Goal: Entertainment & Leisure: Consume media (video, audio)

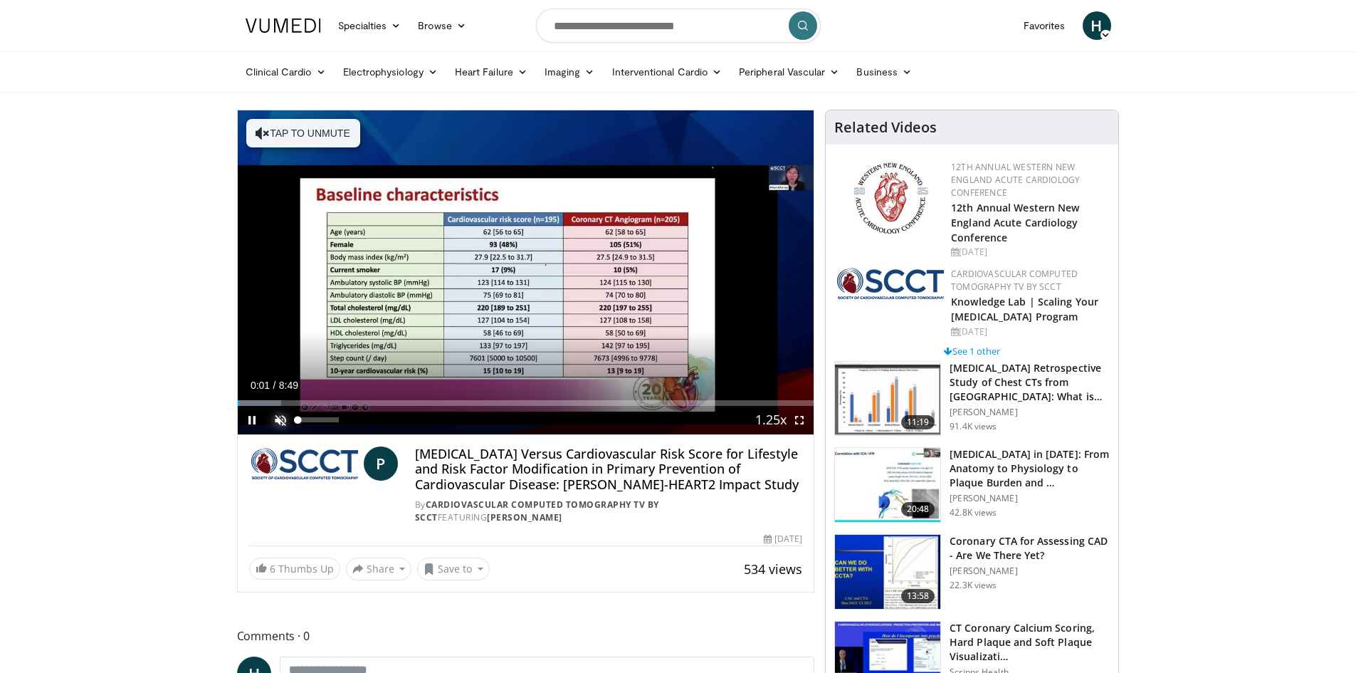
click at [283, 421] on span "Video Player" at bounding box center [280, 420] width 28 height 28
drag, startPoint x: 325, startPoint y: 419, endPoint x: 335, endPoint y: 419, distance: 10.0
click at [335, 419] on div "Volume Level" at bounding box center [316, 419] width 36 height 5
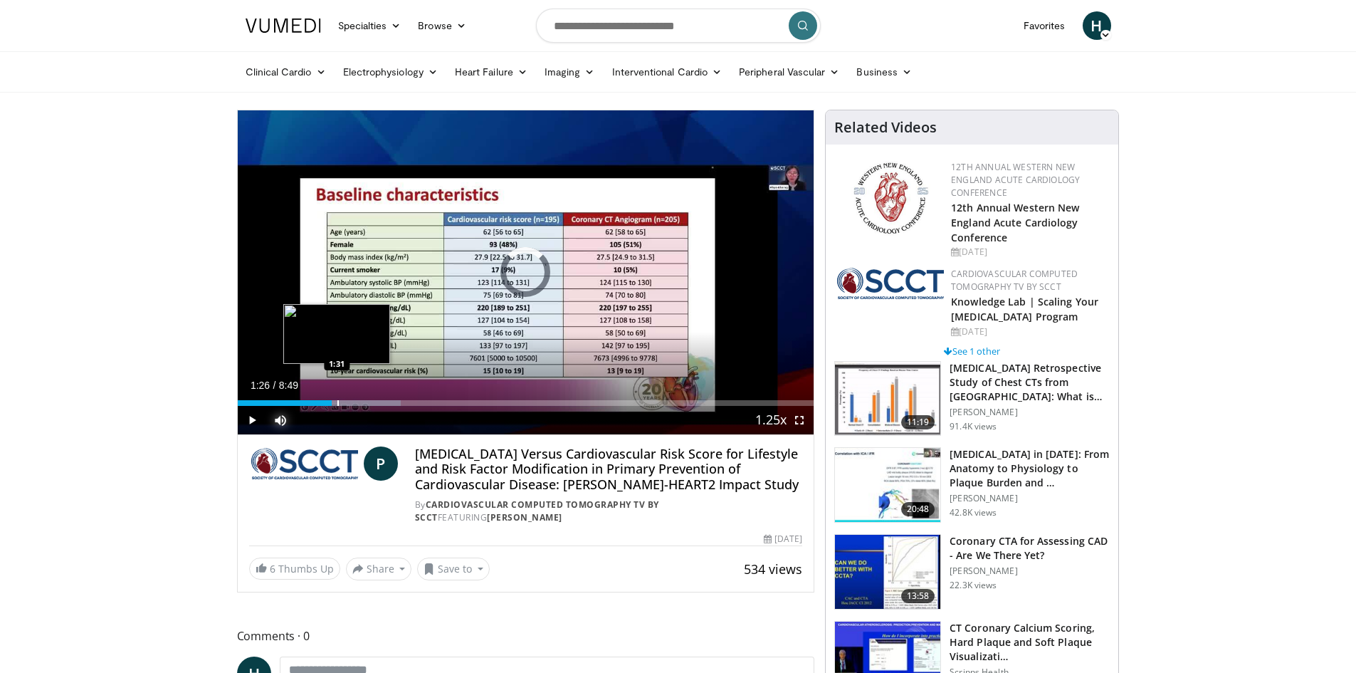
click at [337, 401] on div "Loaded : 28.30% 1:26 1:31" at bounding box center [526, 403] width 577 height 6
click at [366, 402] on div "Progress Bar" at bounding box center [366, 403] width 1 height 6
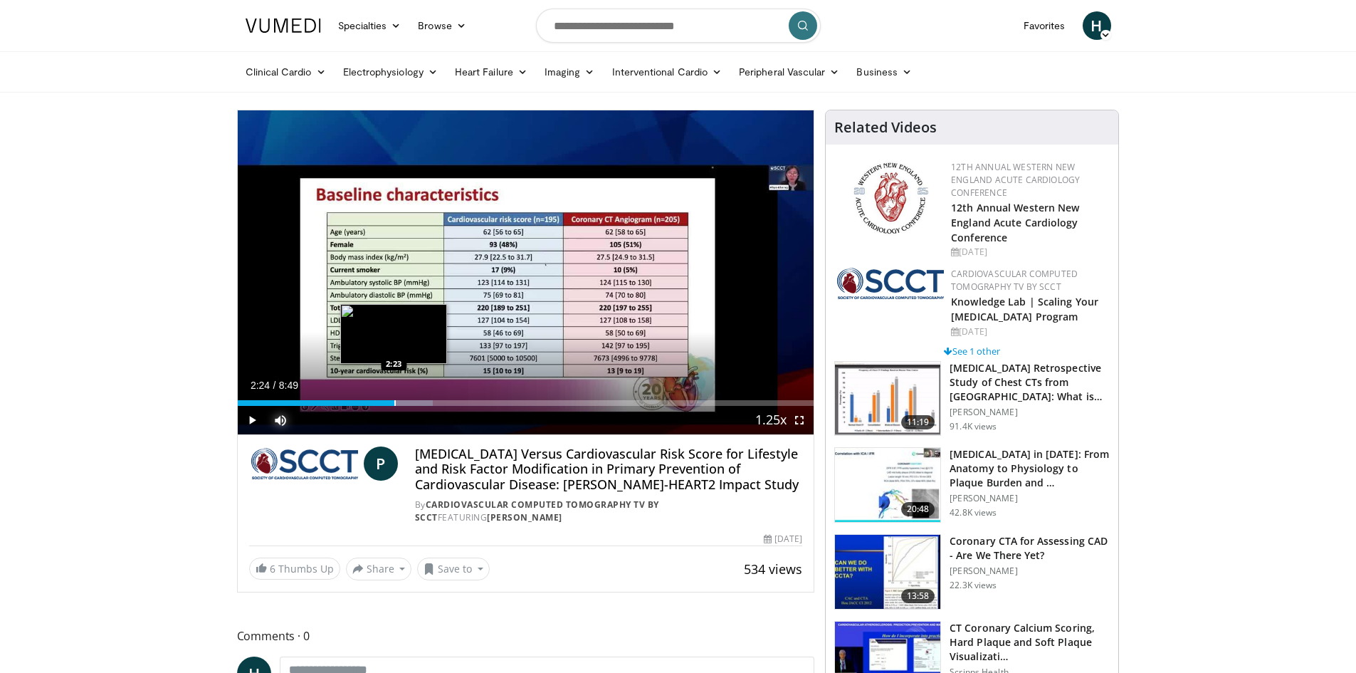
click at [394, 402] on div "Progress Bar" at bounding box center [394, 403] width 1 height 6
click at [429, 404] on div "Progress Bar" at bounding box center [429, 403] width 1 height 6
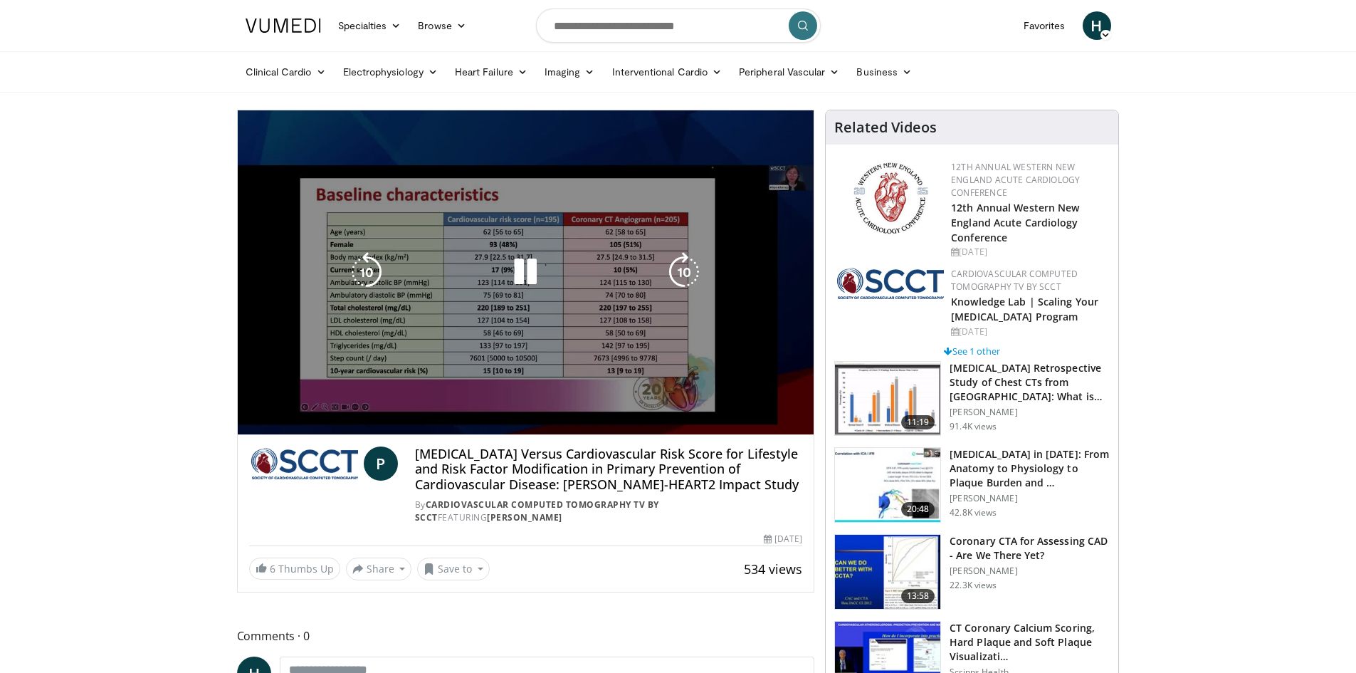
click at [442, 405] on video-js "**********" at bounding box center [526, 272] width 577 height 325
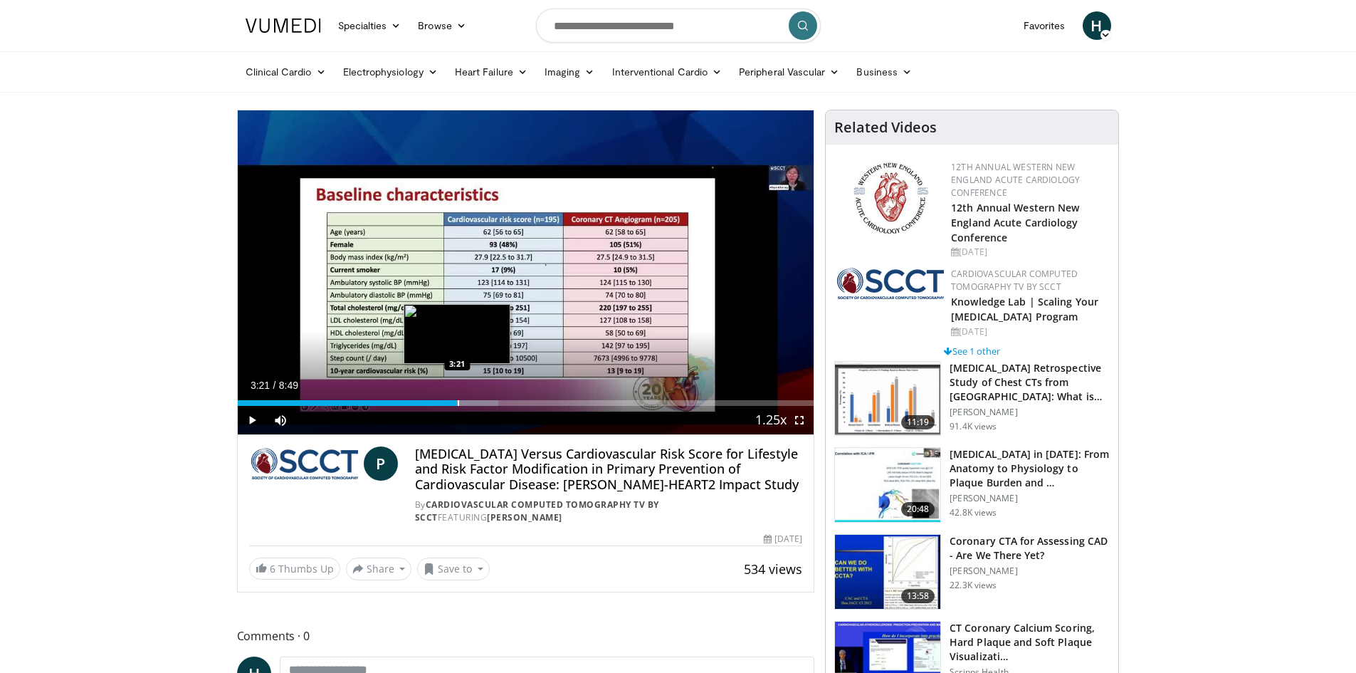
click at [458, 402] on div "Progress Bar" at bounding box center [458, 403] width 1 height 6
click at [488, 401] on div "Progress Bar" at bounding box center [488, 403] width 1 height 6
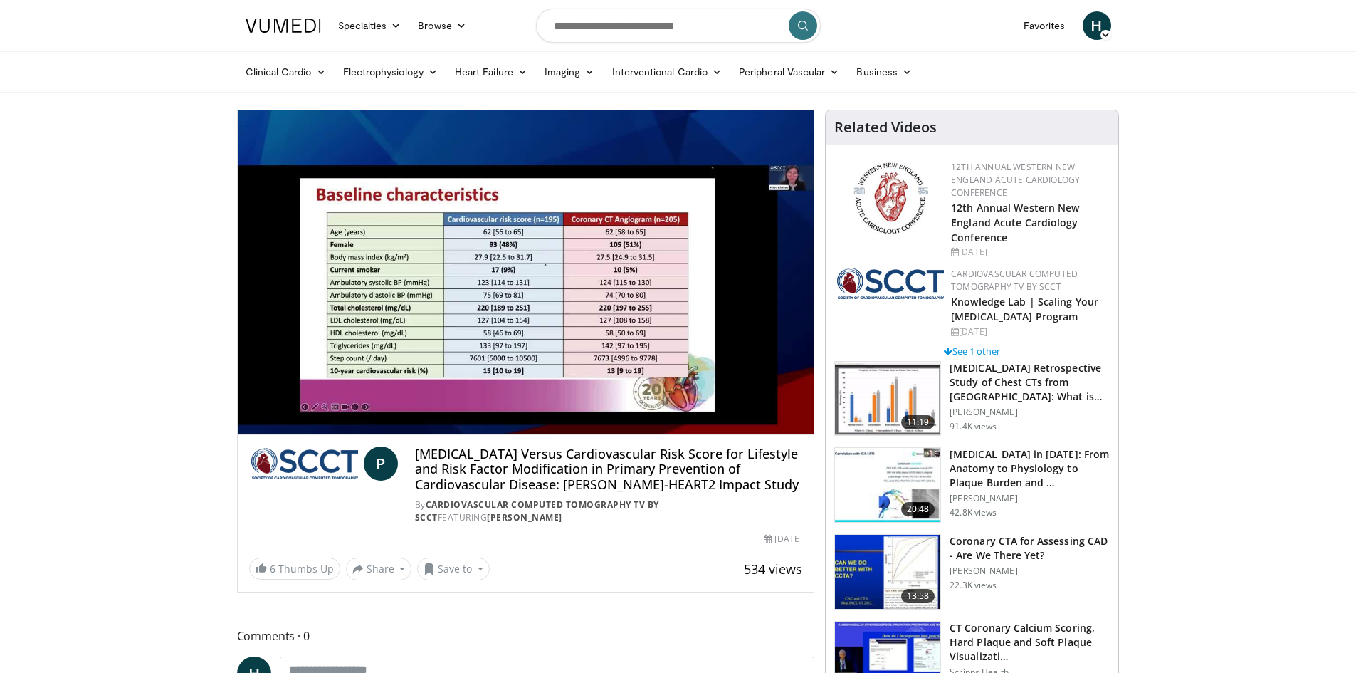
click at [507, 429] on div "Progress Bar" at bounding box center [505, 432] width 1 height 6
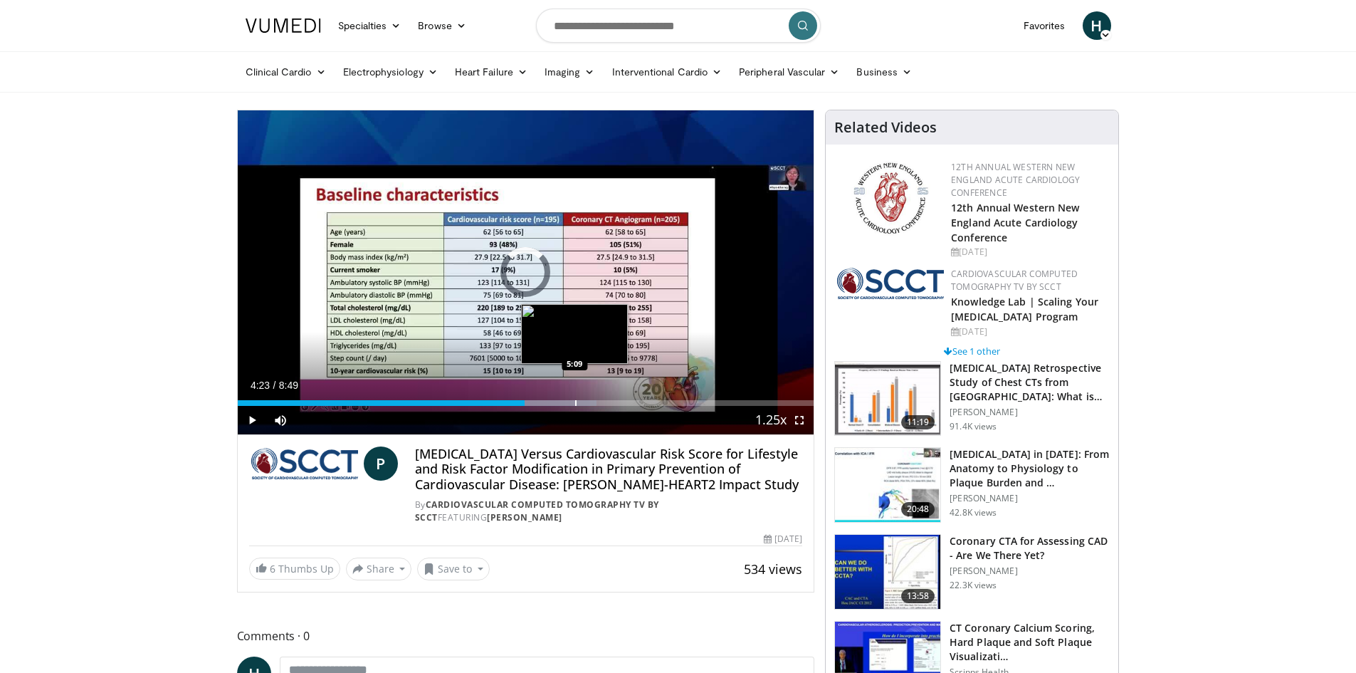
click at [575, 399] on div "Loaded : 62.27% 4:23 5:09" at bounding box center [526, 399] width 577 height 14
click at [622, 400] on div "Progress Bar" at bounding box center [622, 403] width 1 height 6
